Goal: Information Seeking & Learning: Learn about a topic

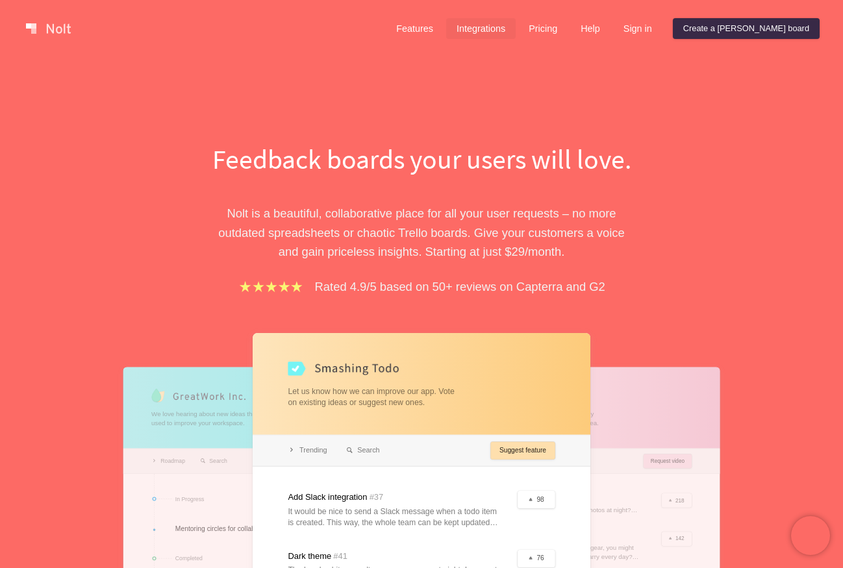
click at [512, 24] on link "Integrations" at bounding box center [480, 28] width 69 height 21
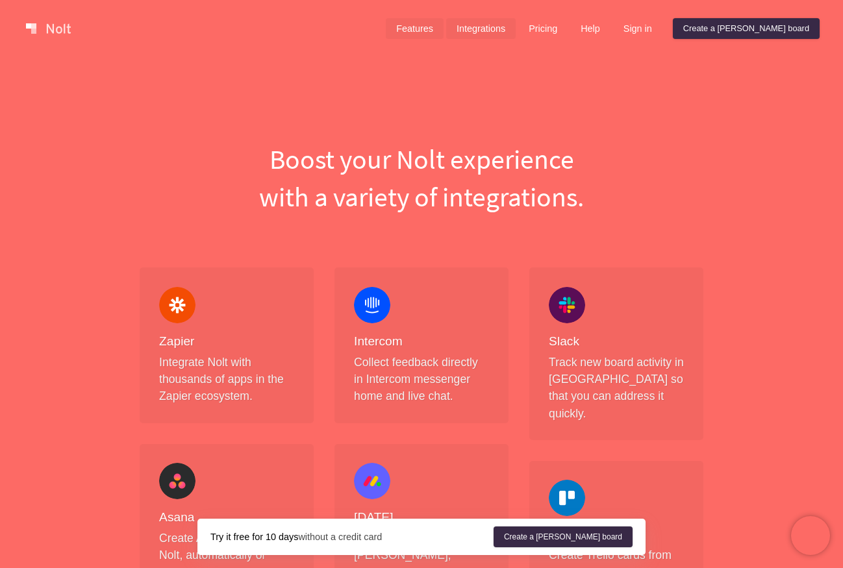
click at [443, 30] on link "Features" at bounding box center [415, 28] width 58 height 21
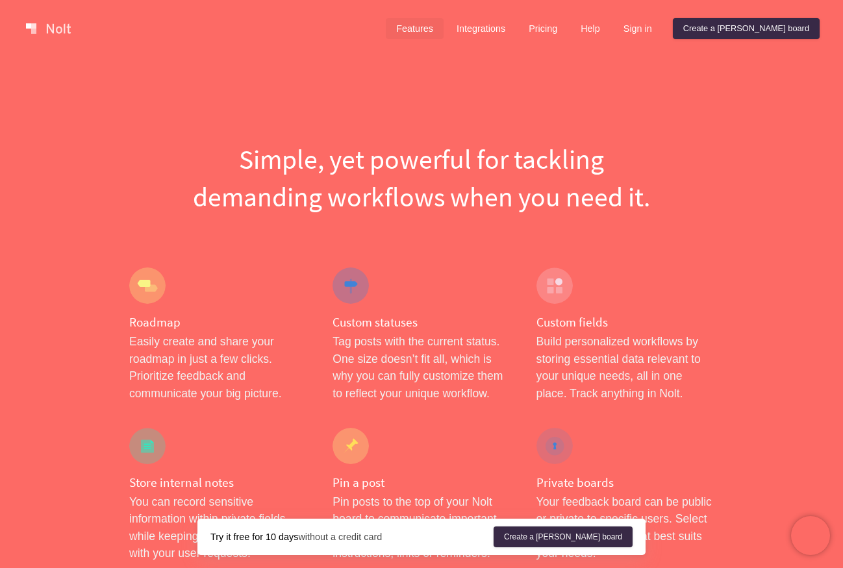
click at [601, 8] on div "Features Integrations Pricing Help Sign in Create a [PERSON_NAME] board Menu" at bounding box center [421, 28] width 843 height 57
click at [567, 26] on link "Pricing" at bounding box center [542, 28] width 49 height 21
